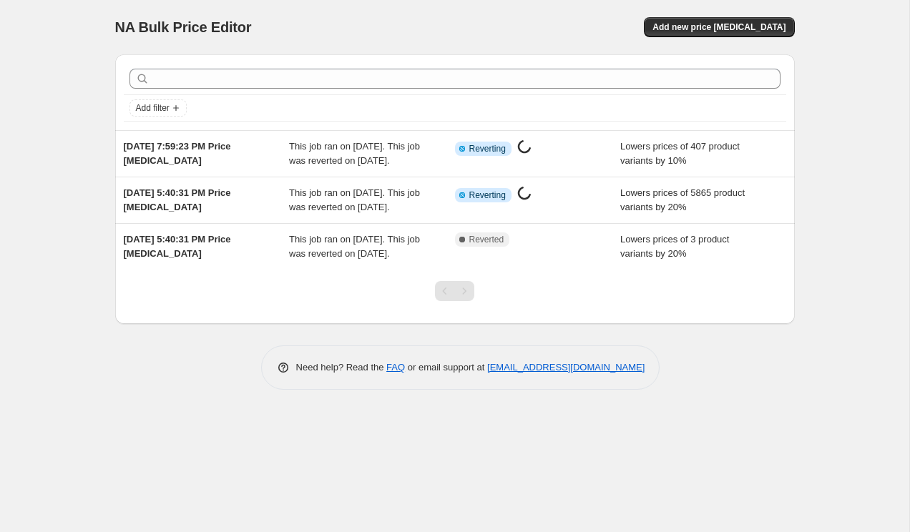
click at [46, 115] on div "NA Bulk Price Editor. This page is ready NA Bulk Price Editor Add new price cha…" at bounding box center [454, 266] width 909 height 532
click at [524, 5] on div "NA Bulk Price Editor. This page is ready NA Bulk Price Editor Add new price cha…" at bounding box center [454, 27] width 679 height 54
